Goal: Check status: Check status

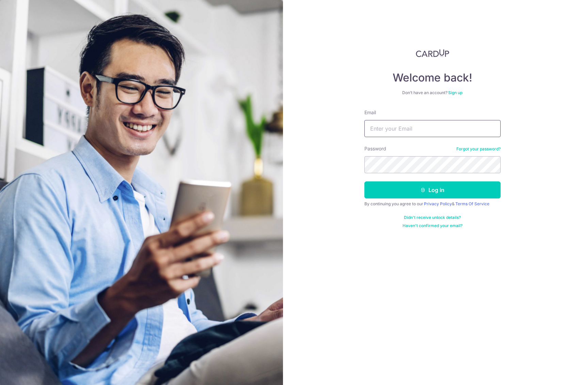
type input "[EMAIL_ADDRESS][DOMAIN_NAME]"
click at [441, 195] on button "Log in" at bounding box center [432, 189] width 136 height 17
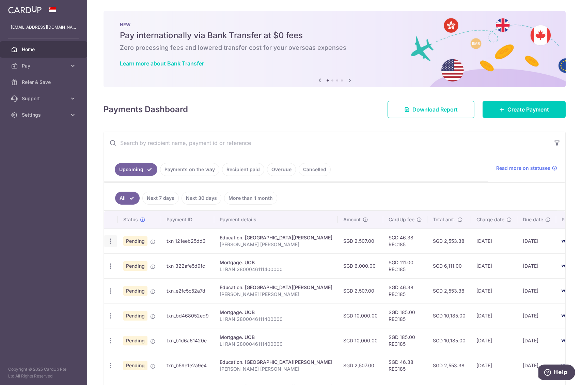
click at [111, 244] on icon "button" at bounding box center [110, 240] width 7 height 7
click at [136, 242] on span "Pending" at bounding box center [135, 241] width 24 height 10
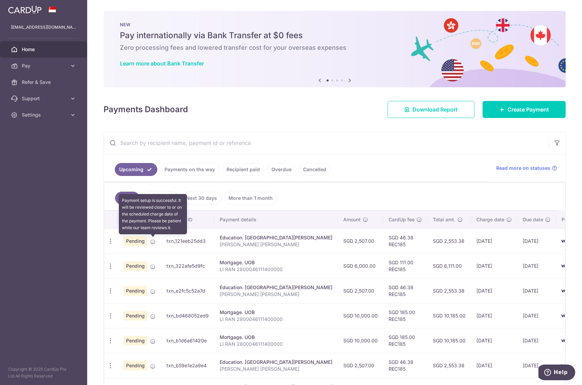
click at [150, 241] on icon at bounding box center [152, 241] width 5 height 5
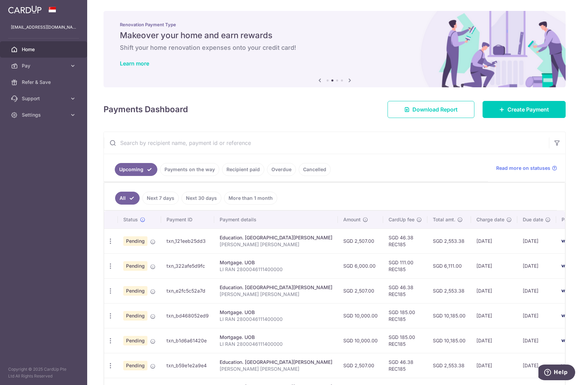
click at [336, 194] on ul "All Next 7 days Next 30 days More than 1 month" at bounding box center [330, 197] width 453 height 28
